Goal: Task Accomplishment & Management: Use online tool/utility

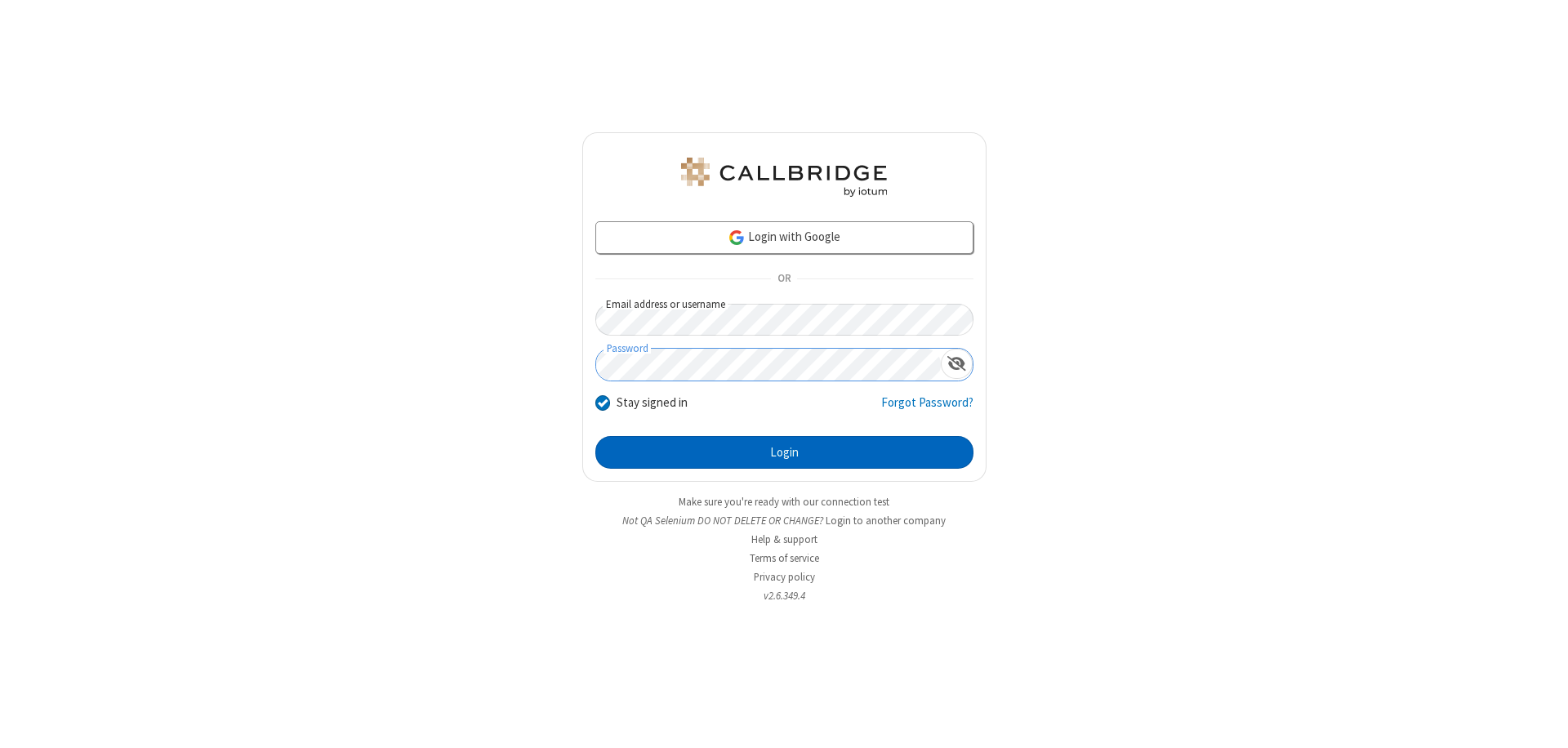
click at [784, 453] on button "Login" at bounding box center [784, 452] width 378 height 32
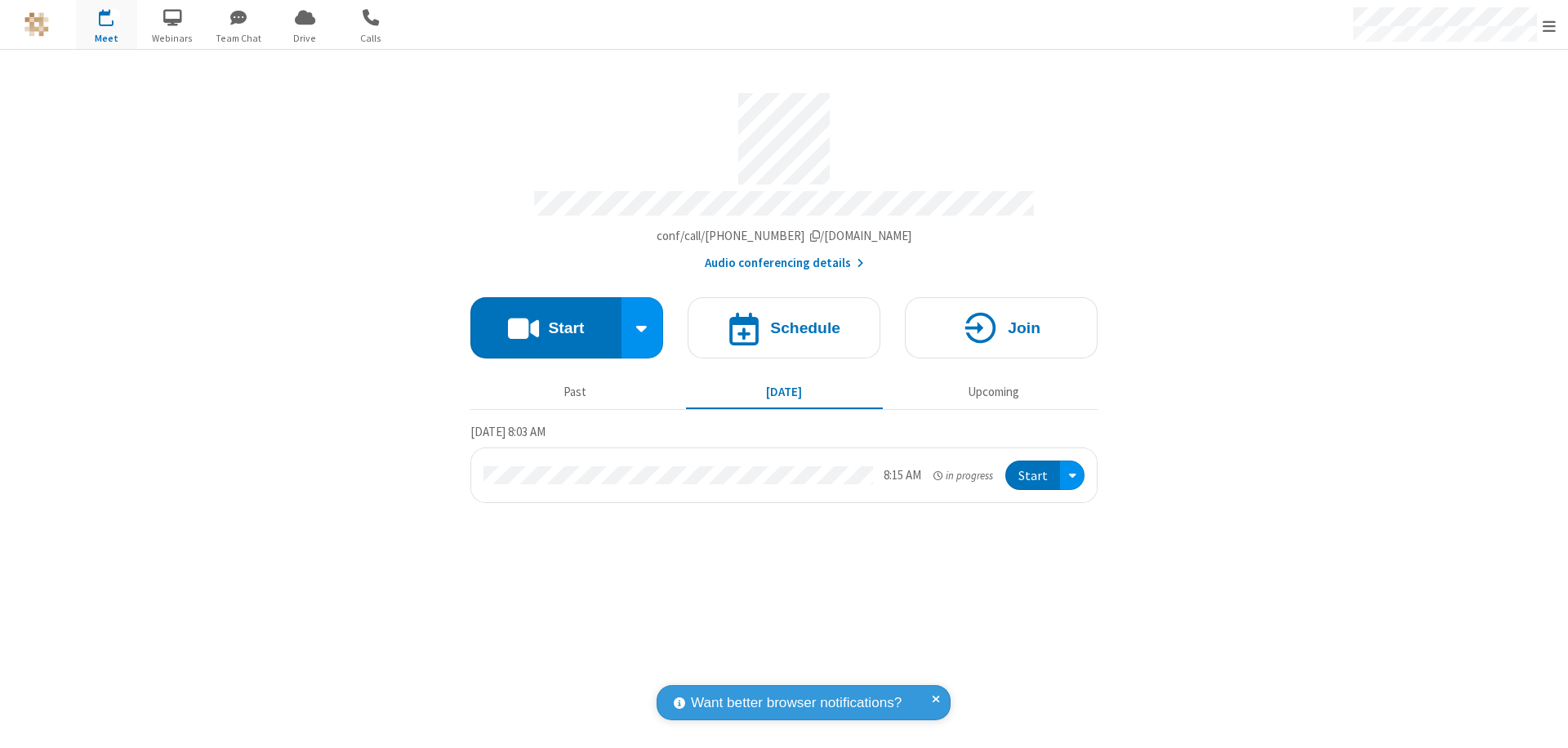
click at [1549, 26] on span "Open menu" at bounding box center [1550, 27] width 13 height 17
click at [304, 37] on span "Drive" at bounding box center [305, 38] width 61 height 15
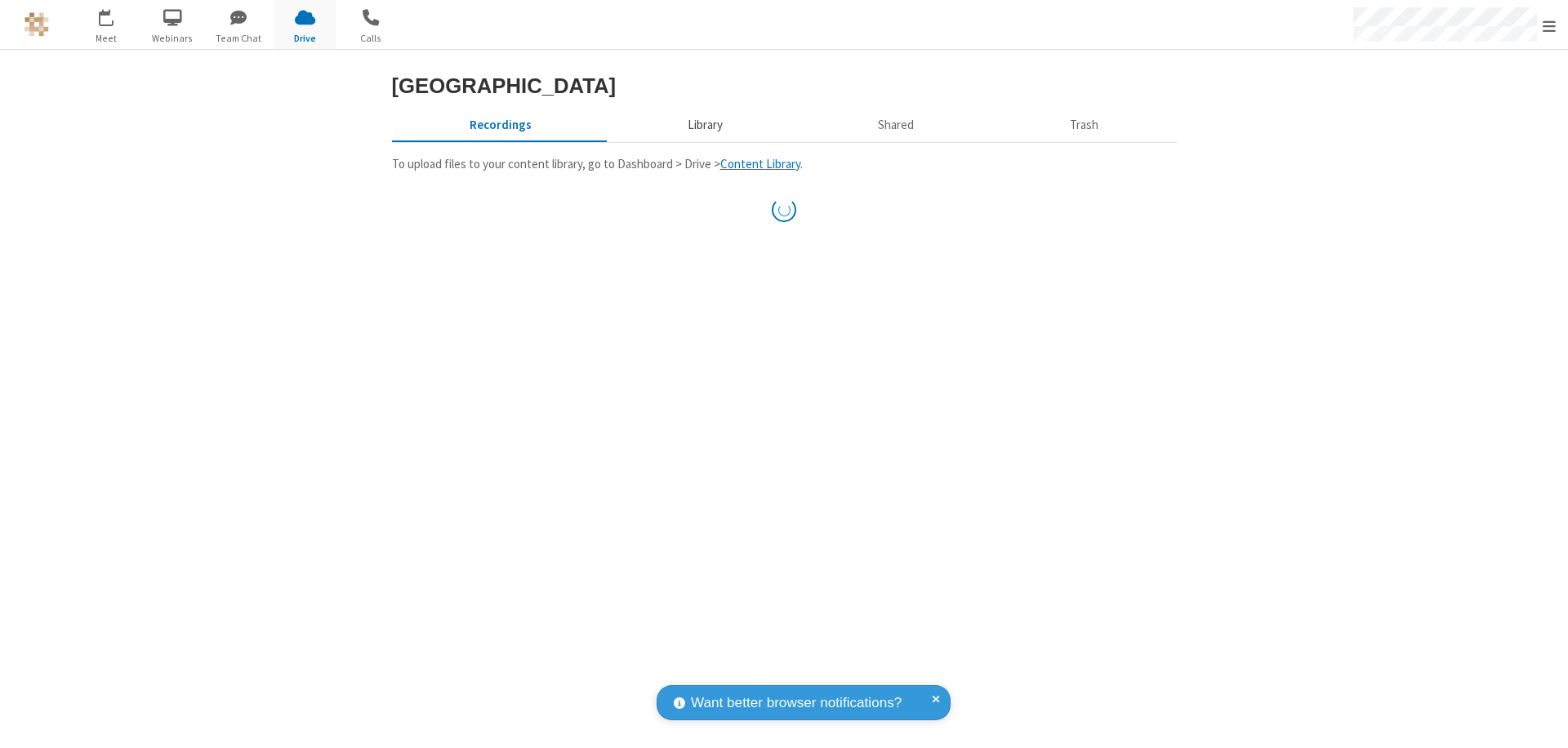
click at [702, 140] on button "Library" at bounding box center [705, 124] width 191 height 31
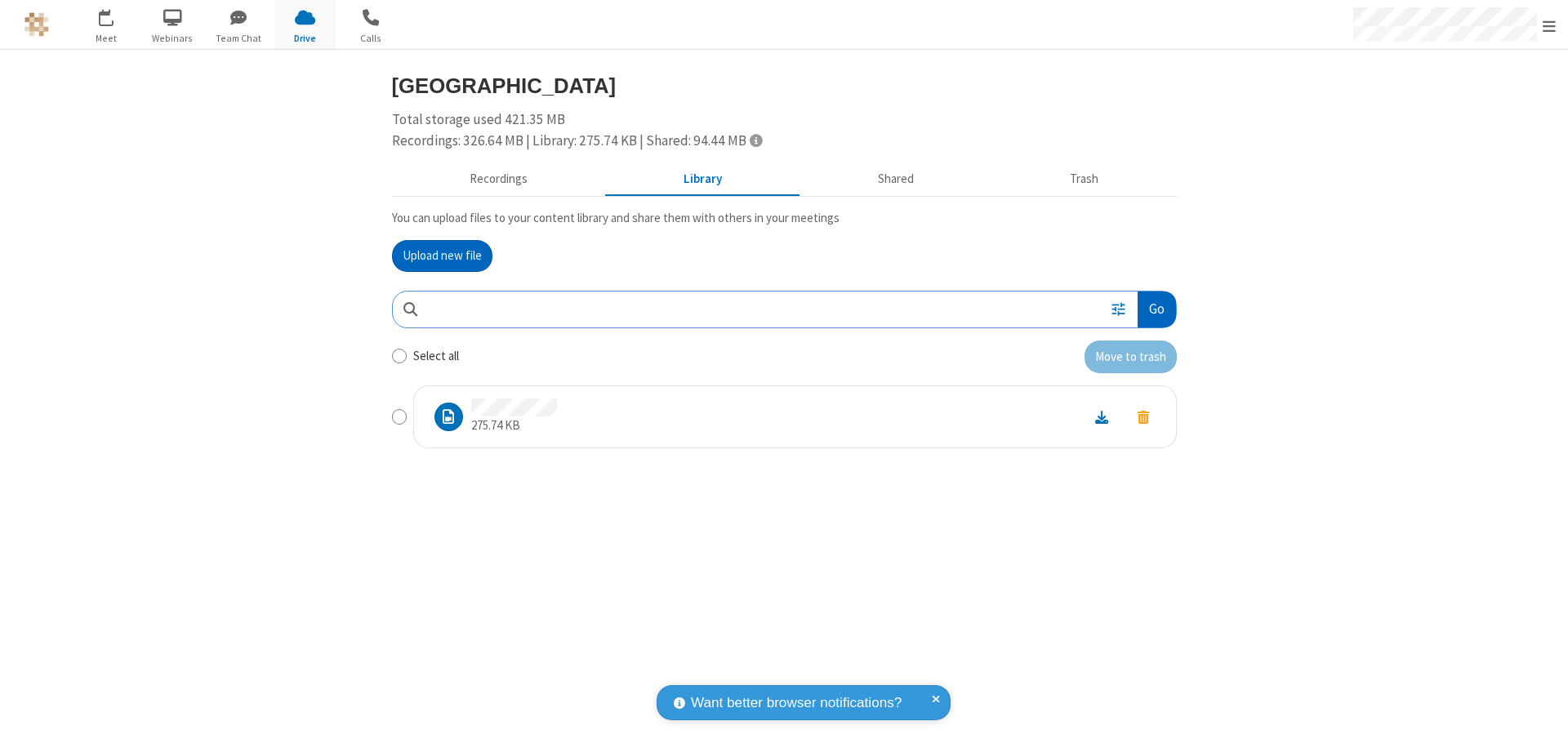
click at [1156, 308] on button "Go" at bounding box center [1156, 310] width 37 height 36
click at [442, 255] on button "Upload new file" at bounding box center [442, 256] width 100 height 32
